Goal: Task Accomplishment & Management: Manage account settings

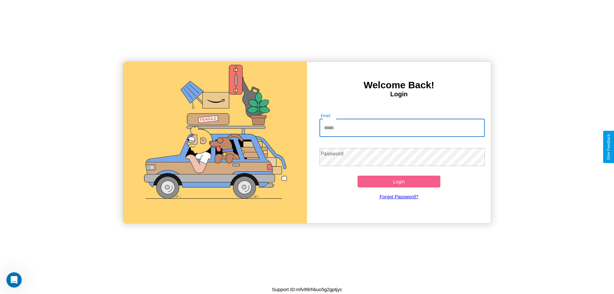
click at [402, 128] on input "Email" at bounding box center [402, 128] width 166 height 18
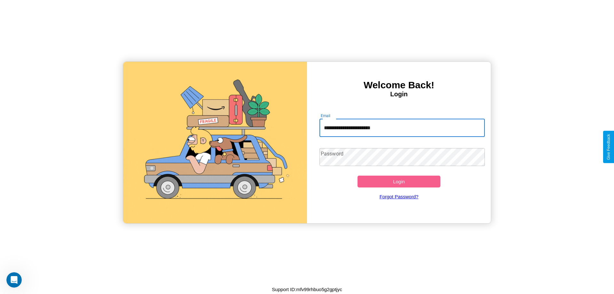
type input "**********"
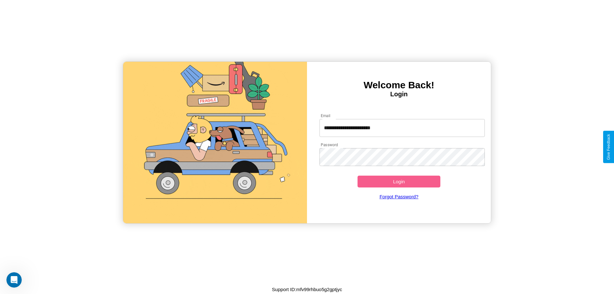
click at [399, 181] on button "Login" at bounding box center [398, 181] width 83 height 12
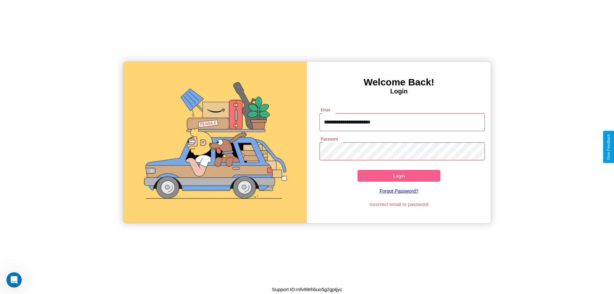
click at [399, 175] on button "Login" at bounding box center [398, 176] width 83 height 12
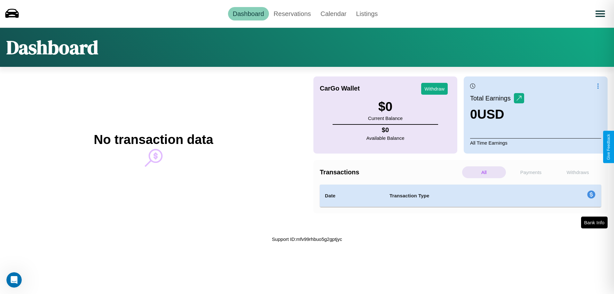
click at [531, 172] on p "Payments" at bounding box center [531, 172] width 44 height 12
click at [292, 13] on link "Reservations" at bounding box center [292, 13] width 47 height 13
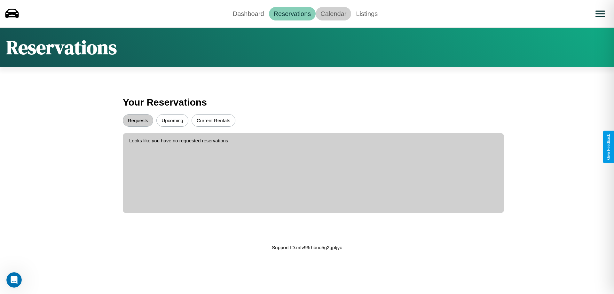
click at [333, 13] on link "Calendar" at bounding box center [332, 13] width 35 height 13
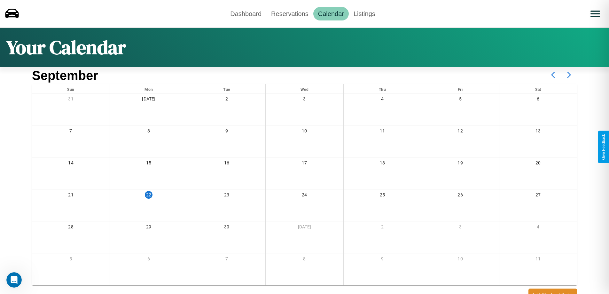
click at [569, 75] on icon at bounding box center [569, 75] width 16 height 16
